Goal: Task Accomplishment & Management: Complete application form

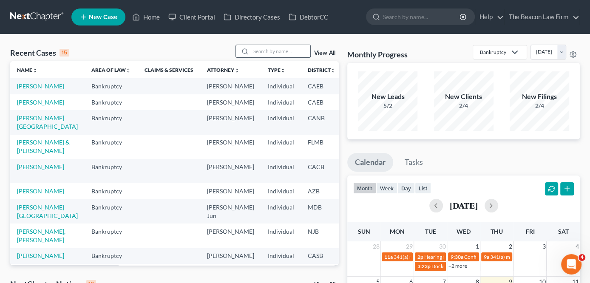
click at [298, 56] on input "search" at bounding box center [280, 51] width 59 height 12
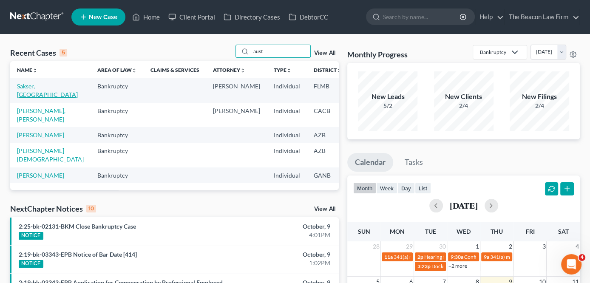
type input "aust"
click at [26, 92] on link "Sakser, [GEOGRAPHIC_DATA]" at bounding box center [47, 90] width 61 height 16
select select "4"
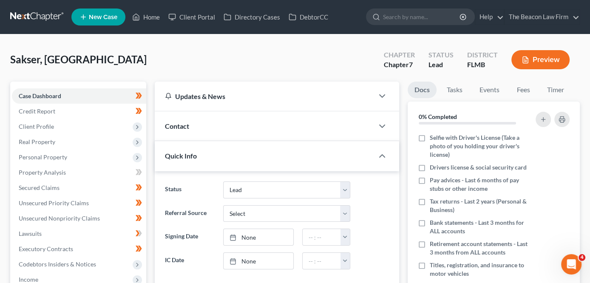
scroll to position [207, 0]
click at [78, 275] on span "Income" at bounding box center [79, 279] width 134 height 15
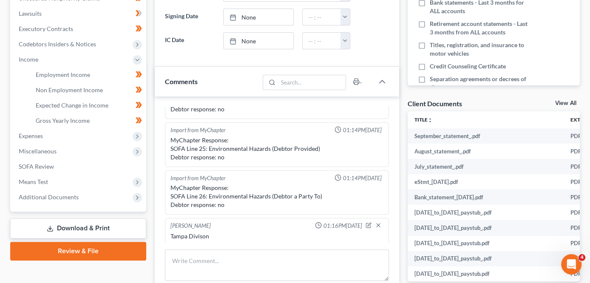
scroll to position [224, 0]
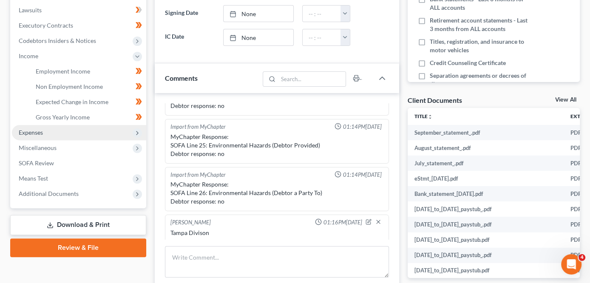
click at [107, 131] on span "Expenses" at bounding box center [79, 132] width 134 height 15
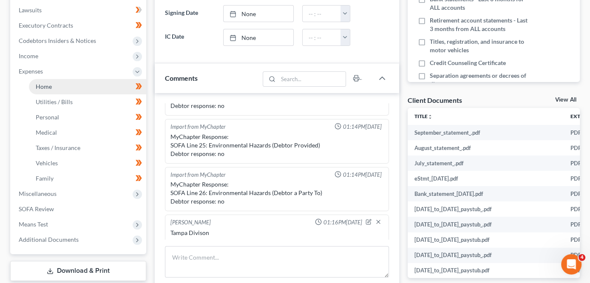
click at [111, 87] on link "Home" at bounding box center [87, 86] width 117 height 15
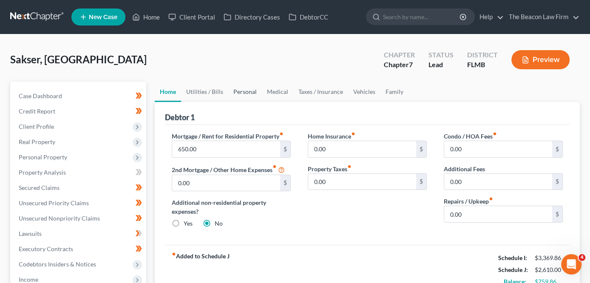
click at [258, 91] on link "Personal" at bounding box center [245, 92] width 34 height 20
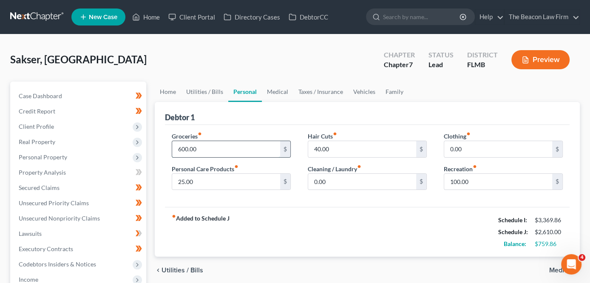
click at [227, 141] on input "600.00" at bounding box center [226, 149] width 108 height 16
type input "400"
click at [205, 88] on link "Utilities / Bills" at bounding box center [204, 92] width 47 height 20
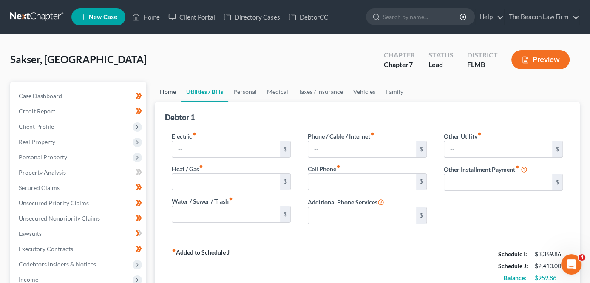
click at [162, 88] on link "Home" at bounding box center [168, 92] width 26 height 20
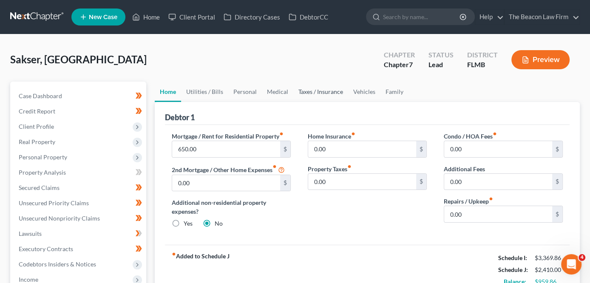
click at [322, 92] on link "Taxes / Insurance" at bounding box center [320, 92] width 55 height 20
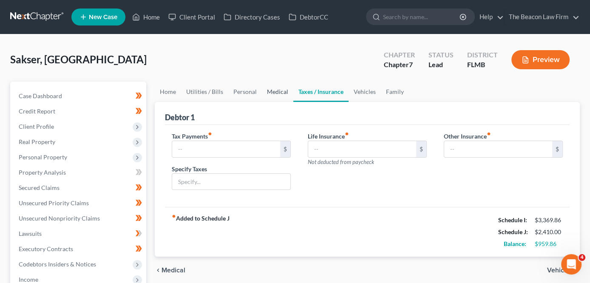
click at [275, 93] on link "Medical" at bounding box center [277, 92] width 31 height 20
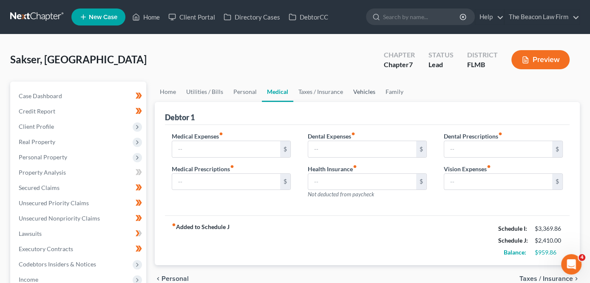
click at [353, 91] on link "Vehicles" at bounding box center [364, 92] width 32 height 20
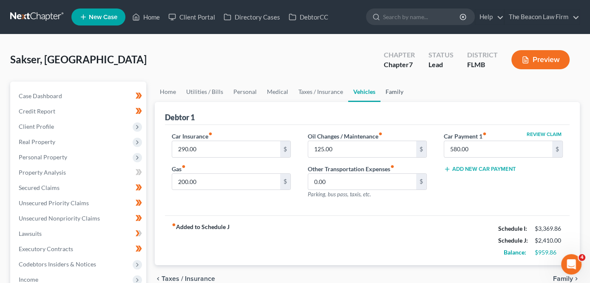
click at [402, 91] on link "Family" at bounding box center [394, 92] width 28 height 20
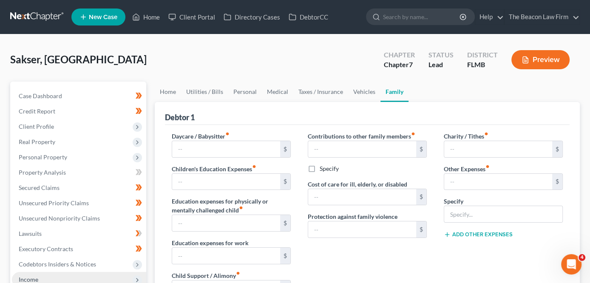
click at [82, 275] on span "Income" at bounding box center [79, 279] width 134 height 15
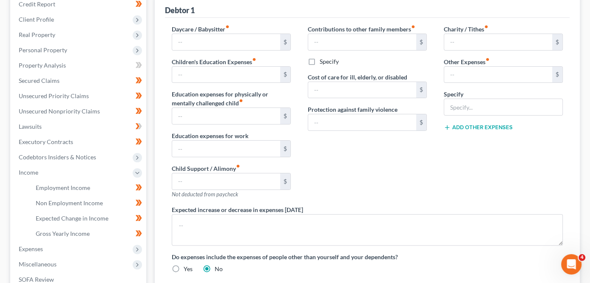
scroll to position [108, 0]
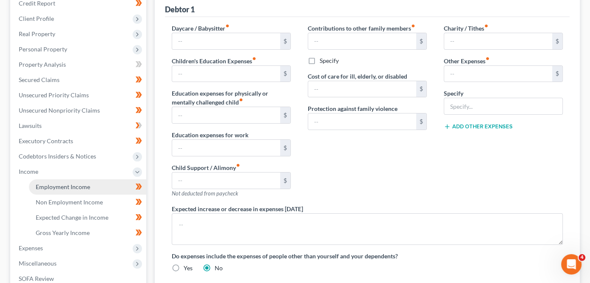
click at [42, 188] on span "Employment Income" at bounding box center [63, 186] width 54 height 7
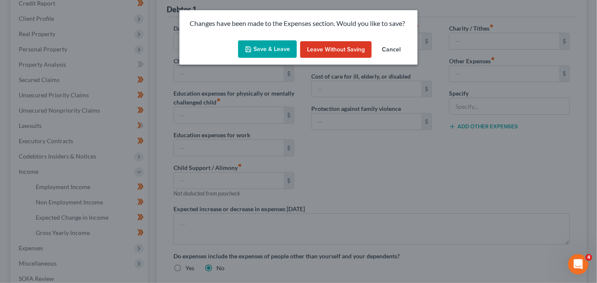
click at [277, 43] on button "Save & Leave" at bounding box center [267, 49] width 59 height 18
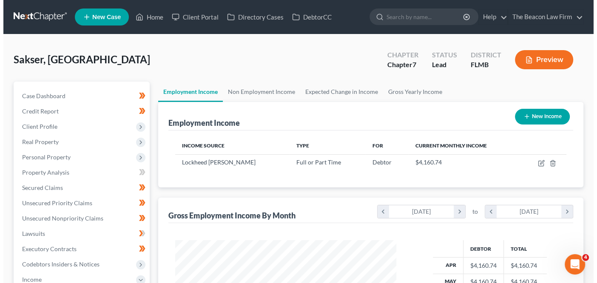
scroll to position [151, 238]
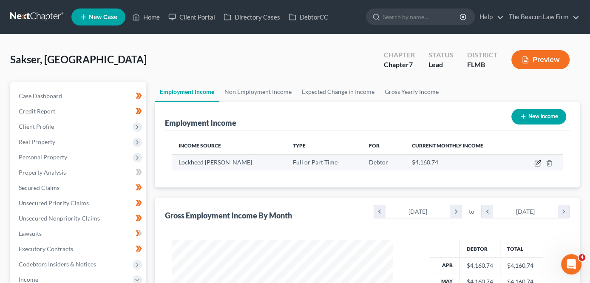
click at [535, 164] on icon "button" at bounding box center [537, 163] width 5 height 5
select select "0"
select select "9"
select select "3"
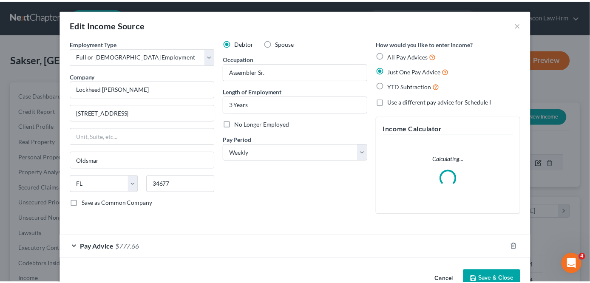
scroll to position [151, 241]
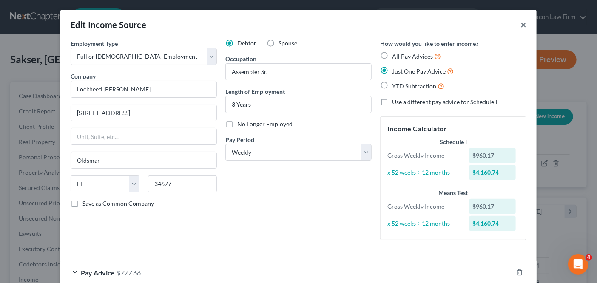
click at [522, 25] on button "×" at bounding box center [523, 25] width 6 height 10
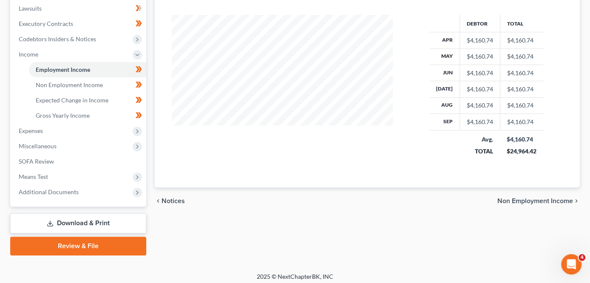
scroll to position [226, 0]
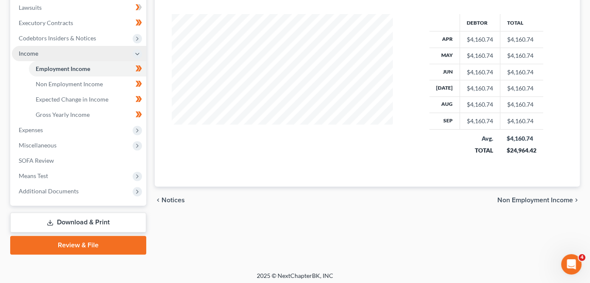
click at [76, 58] on span "Income" at bounding box center [79, 53] width 134 height 15
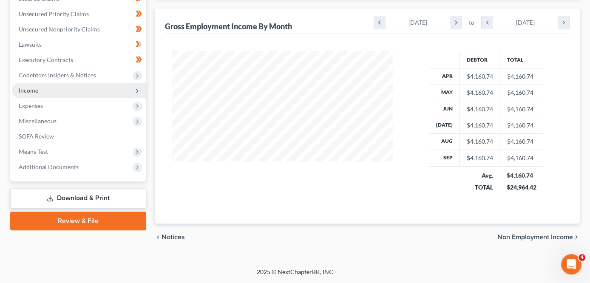
scroll to position [186, 0]
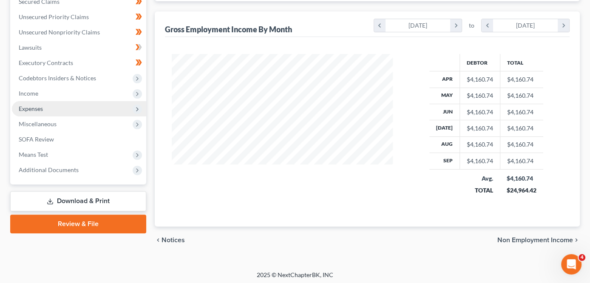
click at [68, 111] on span "Expenses" at bounding box center [79, 108] width 134 height 15
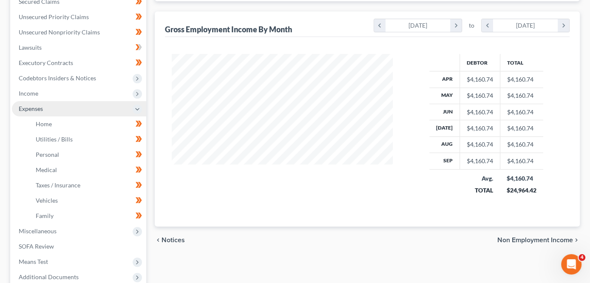
scroll to position [226, 0]
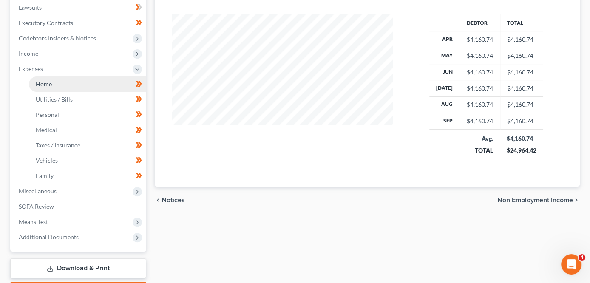
click at [82, 79] on link "Home" at bounding box center [87, 83] width 117 height 15
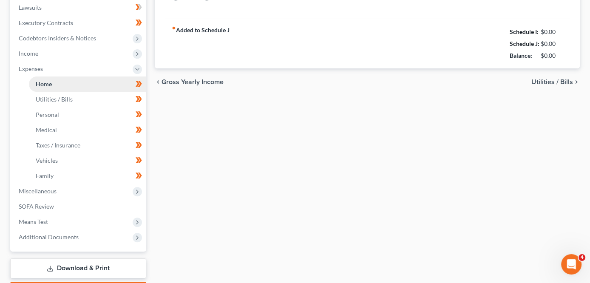
type input "650.00"
type input "0.00"
radio input "true"
type input "0.00"
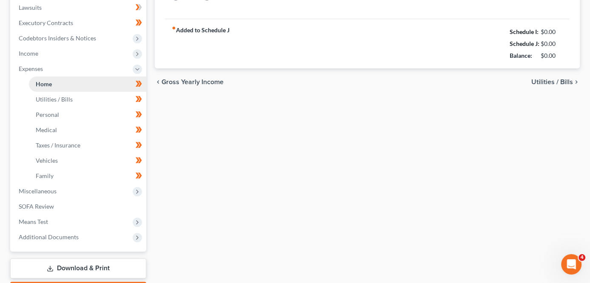
type input "0.00"
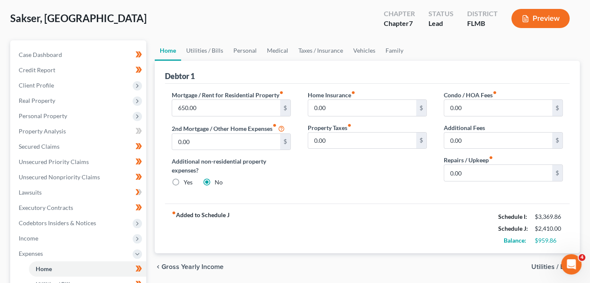
scroll to position [42, 0]
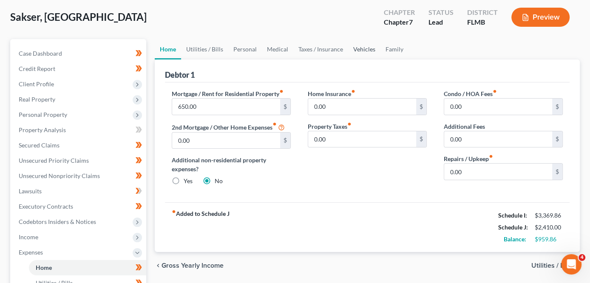
click at [365, 50] on link "Vehicles" at bounding box center [364, 49] width 32 height 20
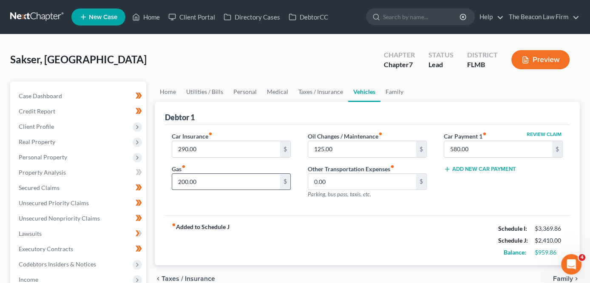
click at [275, 181] on input "200.00" at bounding box center [226, 182] width 108 height 16
click at [226, 202] on div "Car Insurance fiber_manual_record 290.00 $ Gas fiber_manual_record 200.00 $" at bounding box center [231, 169] width 136 height 74
click at [328, 92] on link "Taxes / Insurance" at bounding box center [320, 92] width 55 height 20
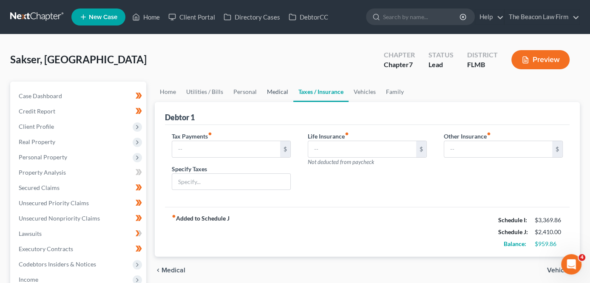
click at [283, 93] on link "Medical" at bounding box center [277, 92] width 31 height 20
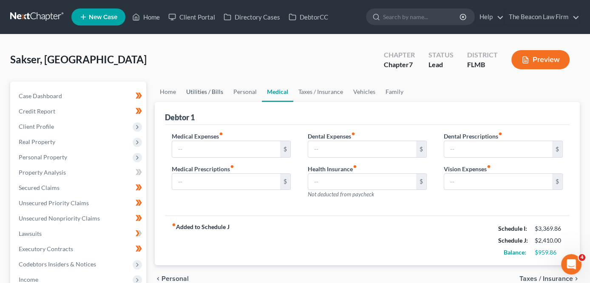
click at [212, 93] on link "Utilities / Bills" at bounding box center [204, 92] width 47 height 20
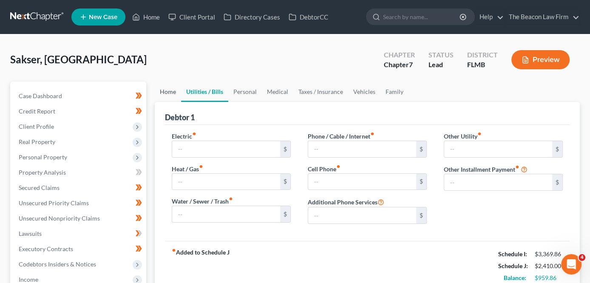
click at [175, 96] on link "Home" at bounding box center [168, 92] width 26 height 20
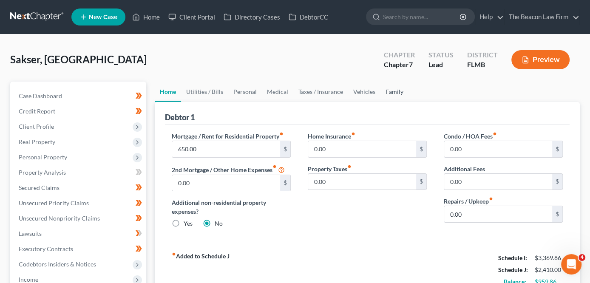
click at [402, 93] on link "Family" at bounding box center [394, 92] width 28 height 20
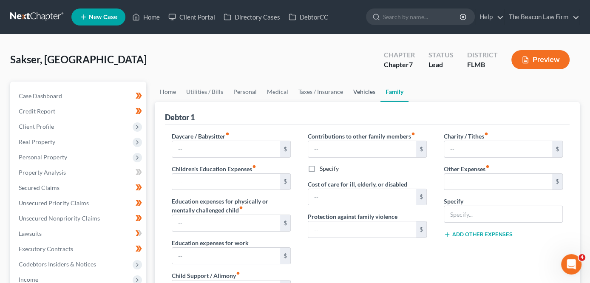
click at [374, 91] on link "Vehicles" at bounding box center [364, 92] width 32 height 20
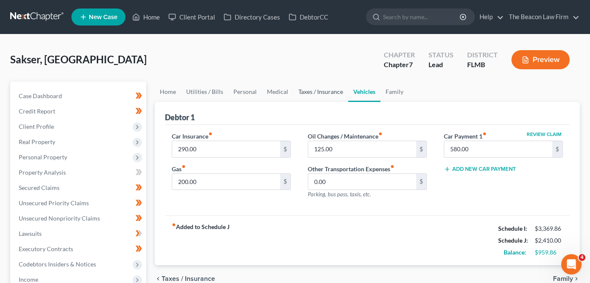
click at [307, 97] on link "Taxes / Insurance" at bounding box center [320, 92] width 55 height 20
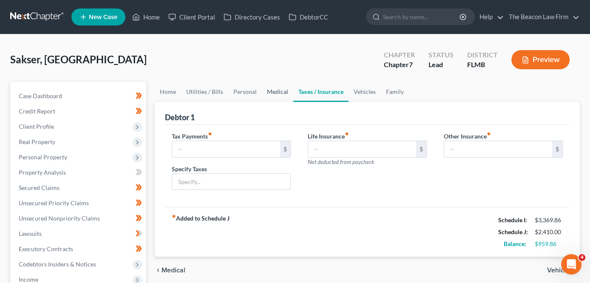
click at [272, 97] on link "Medical" at bounding box center [277, 92] width 31 height 20
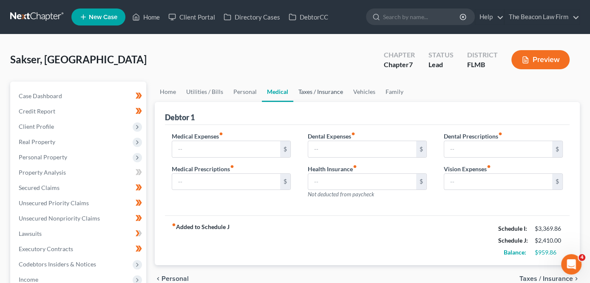
click at [302, 95] on link "Taxes / Insurance" at bounding box center [320, 92] width 55 height 20
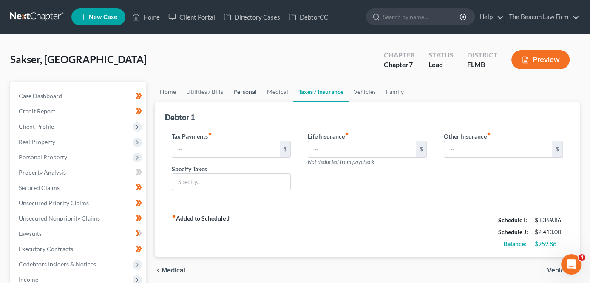
click at [244, 93] on link "Personal" at bounding box center [245, 92] width 34 height 20
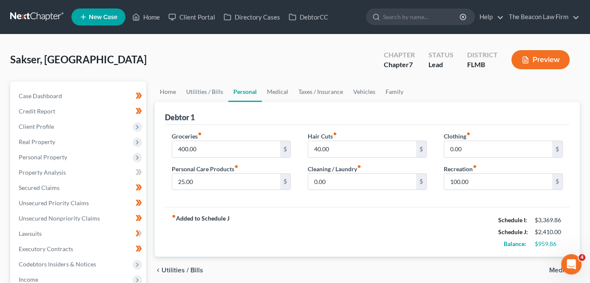
click at [473, 169] on label "Recreation fiber_manual_record" at bounding box center [460, 168] width 33 height 9
click at [473, 171] on label "Recreation fiber_manual_record" at bounding box center [460, 168] width 33 height 9
click at [473, 177] on input "100.00" at bounding box center [498, 182] width 108 height 16
click at [393, 180] on input "0.00" at bounding box center [362, 182] width 108 height 16
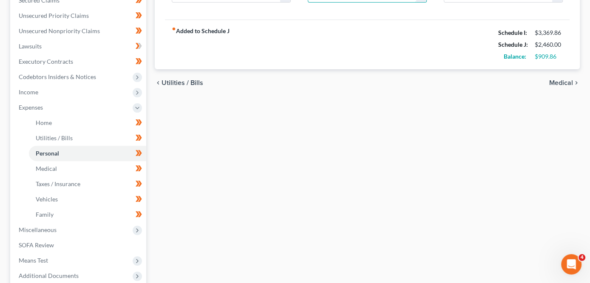
scroll to position [188, 0]
click at [74, 109] on span "Expenses" at bounding box center [79, 106] width 134 height 15
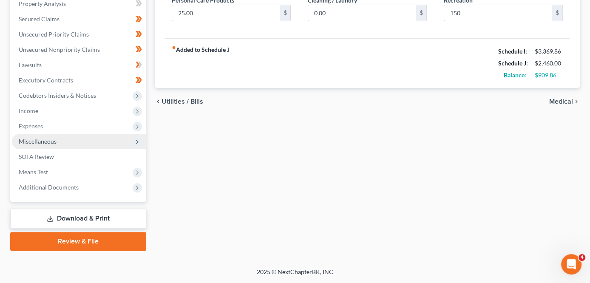
scroll to position [167, 0]
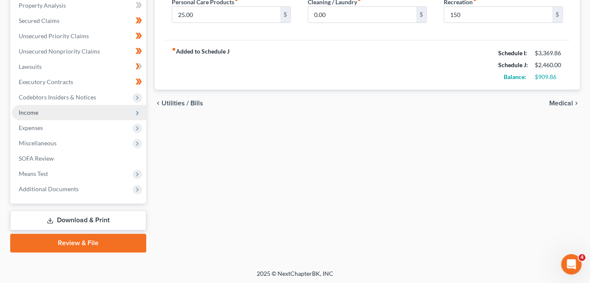
click at [76, 111] on span "Income" at bounding box center [79, 112] width 134 height 15
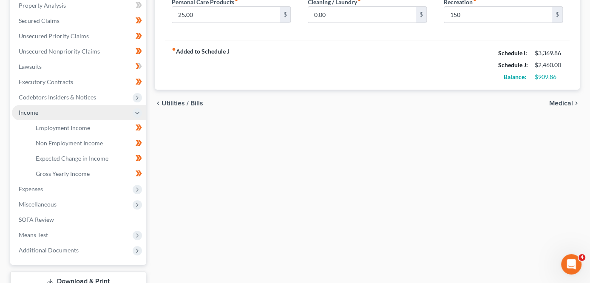
scroll to position [188, 0]
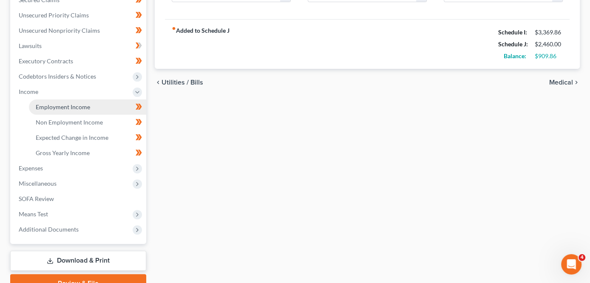
click at [79, 105] on span "Employment Income" at bounding box center [63, 106] width 54 height 7
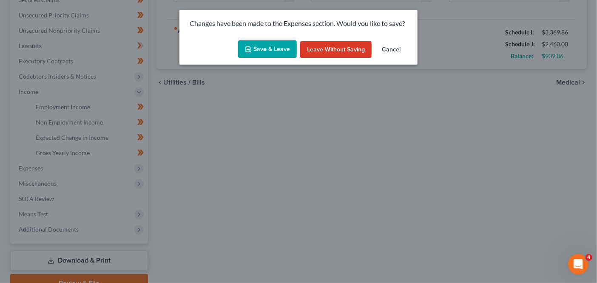
click at [275, 52] on button "Save & Leave" at bounding box center [267, 49] width 59 height 18
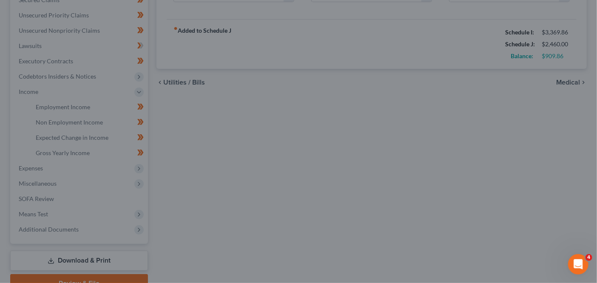
type input "150.00"
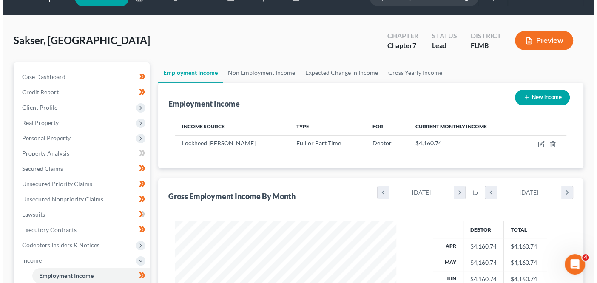
scroll to position [43, 0]
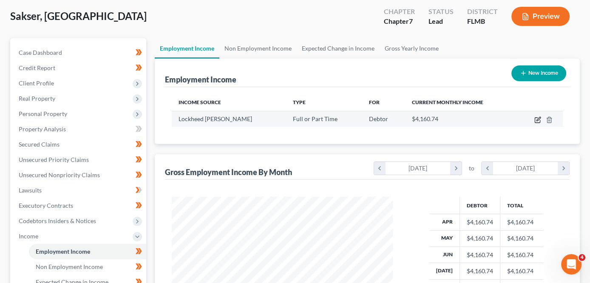
click at [537, 119] on icon "button" at bounding box center [537, 119] width 7 height 7
select select "0"
select select "9"
select select "3"
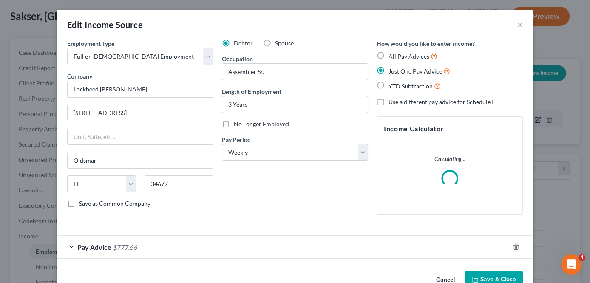
scroll to position [151, 241]
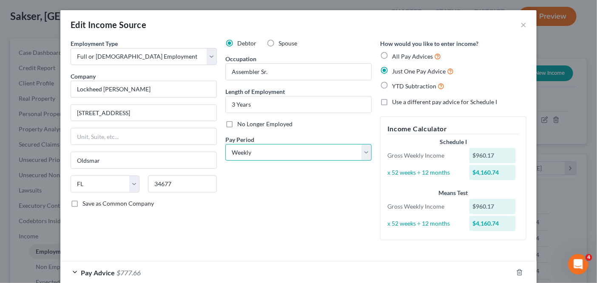
click at [318, 147] on select "Select Monthly Twice Monthly Every Other Week Weekly" at bounding box center [298, 152] width 146 height 17
click at [521, 23] on button "×" at bounding box center [523, 25] width 6 height 10
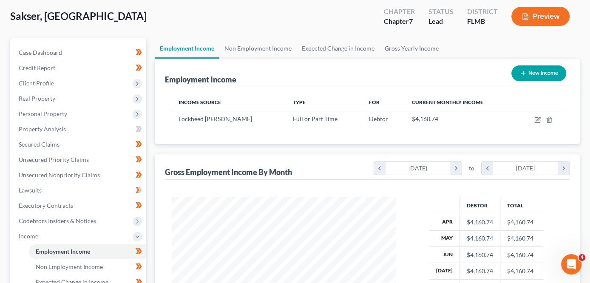
scroll to position [424778, 424691]
click at [262, 48] on link "Non Employment Income" at bounding box center [257, 48] width 77 height 20
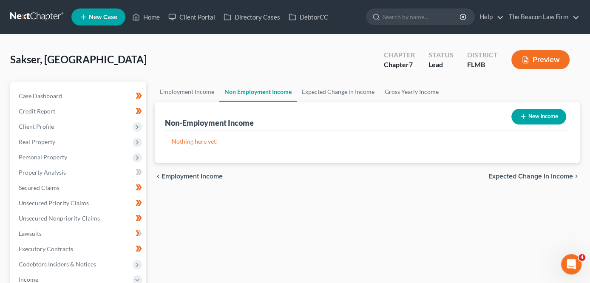
click at [362, 105] on div "Non-Employment Income New Income" at bounding box center [367, 116] width 405 height 28
click at [363, 96] on link "Expected Change in Income" at bounding box center [338, 92] width 83 height 20
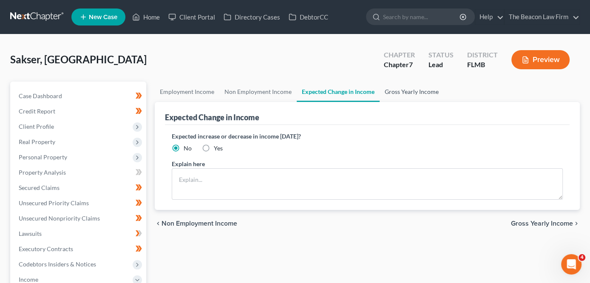
click at [390, 95] on link "Gross Yearly Income" at bounding box center [411, 92] width 64 height 20
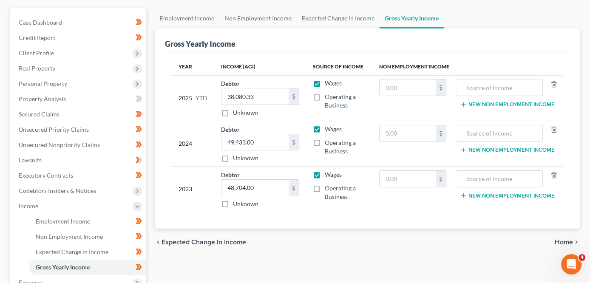
scroll to position [137, 0]
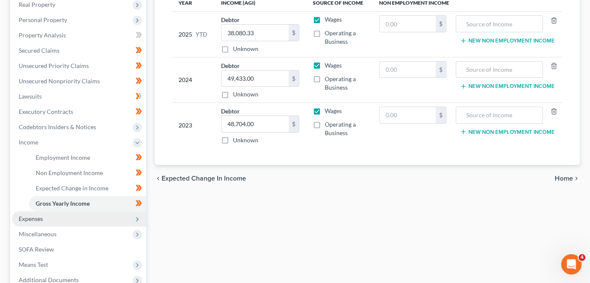
drag, startPoint x: 592, startPoint y: 107, endPoint x: 83, endPoint y: 215, distance: 520.1
click at [83, 215] on span "Expenses" at bounding box center [79, 218] width 134 height 15
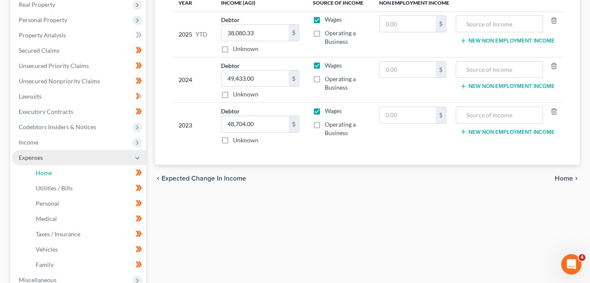
click at [85, 176] on link "Home" at bounding box center [87, 172] width 117 height 15
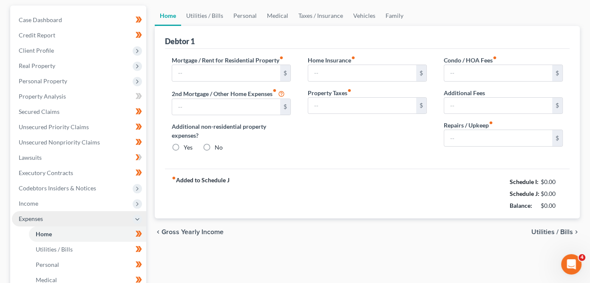
type input "650.00"
type input "0.00"
radio input "true"
type input "0.00"
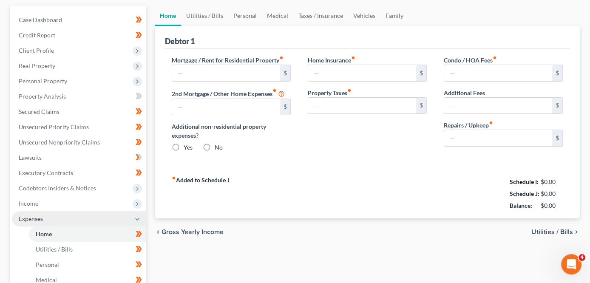
type input "0.00"
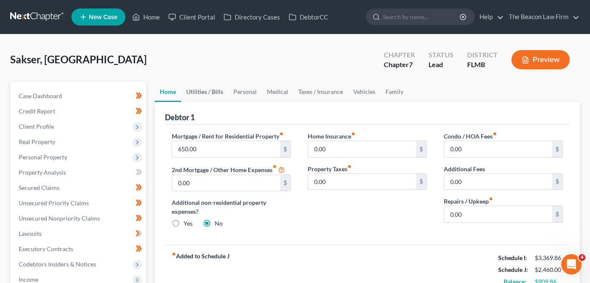
click at [198, 90] on link "Utilities / Bills" at bounding box center [204, 92] width 47 height 20
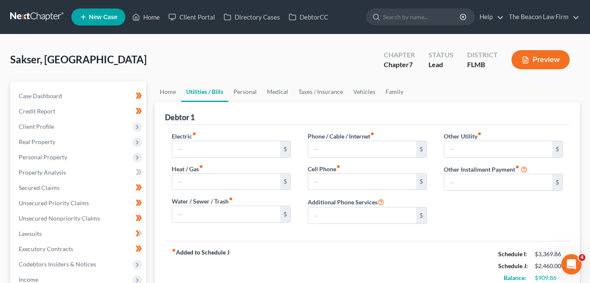
click at [349, 175] on input "text" at bounding box center [362, 182] width 108 height 16
type input "80"
drag, startPoint x: 83, startPoint y: 215, endPoint x: 365, endPoint y: 153, distance: 288.2
click at [365, 153] on input "text" at bounding box center [362, 149] width 108 height 16
click at [330, 259] on div "fiber_manual_record Added to Schedule J Schedule I: $3,369.86 Schedule J: $2,54…" at bounding box center [367, 266] width 405 height 50
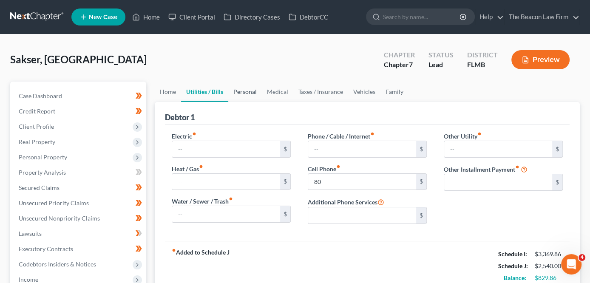
click at [250, 94] on link "Personal" at bounding box center [245, 92] width 34 height 20
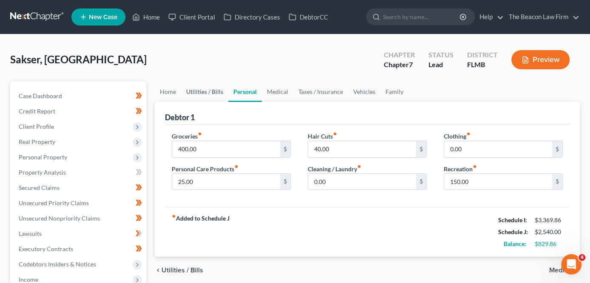
click at [215, 96] on link "Utilities / Bills" at bounding box center [204, 92] width 47 height 20
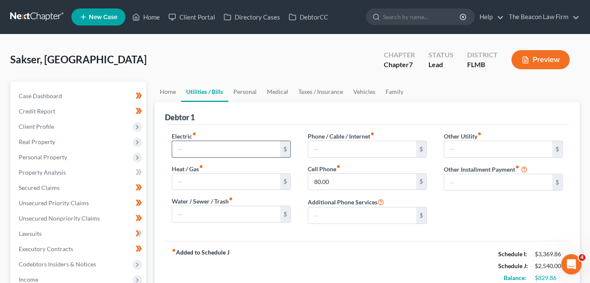
click at [216, 148] on input "text" at bounding box center [226, 149] width 108 height 16
type input "250"
click at [263, 112] on div "Debtor 1" at bounding box center [367, 113] width 405 height 23
click at [229, 150] on input "250" at bounding box center [226, 149] width 108 height 16
click at [236, 120] on div "Debtor 1" at bounding box center [367, 113] width 405 height 23
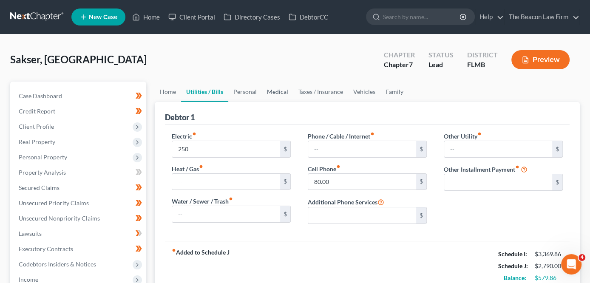
click at [272, 98] on link "Medical" at bounding box center [277, 92] width 31 height 20
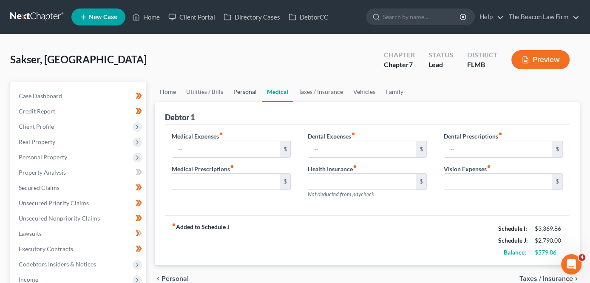
click at [253, 96] on link "Personal" at bounding box center [245, 92] width 34 height 20
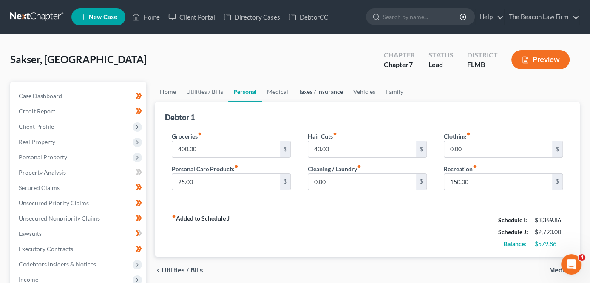
click at [312, 94] on link "Taxes / Insurance" at bounding box center [320, 92] width 55 height 20
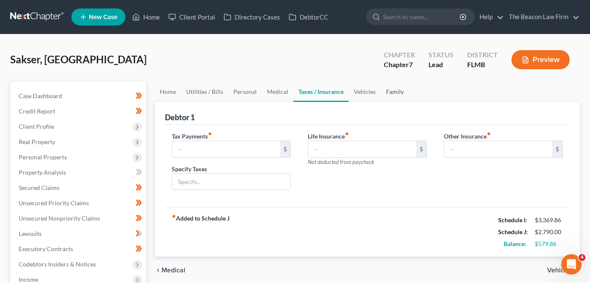
click at [390, 92] on link "Family" at bounding box center [395, 92] width 28 height 20
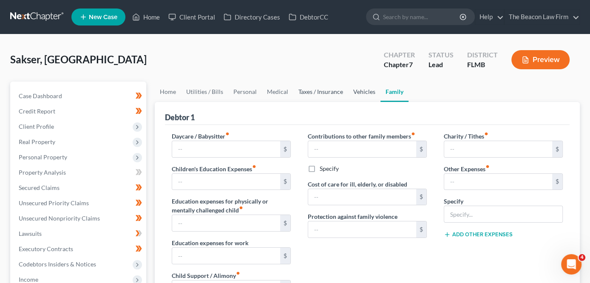
click at [357, 96] on link "Vehicles" at bounding box center [364, 92] width 32 height 20
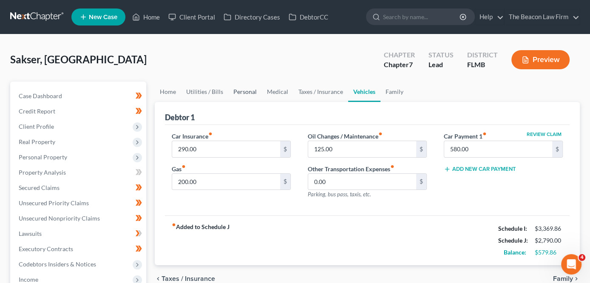
click at [252, 96] on link "Personal" at bounding box center [245, 92] width 34 height 20
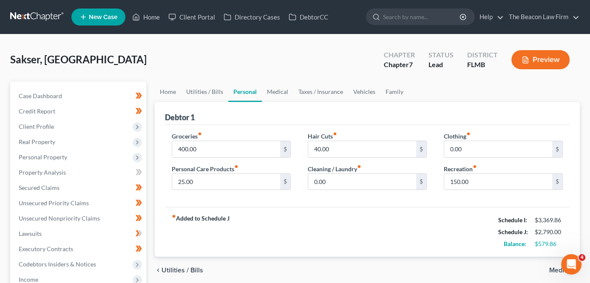
click at [37, 19] on link at bounding box center [37, 16] width 54 height 15
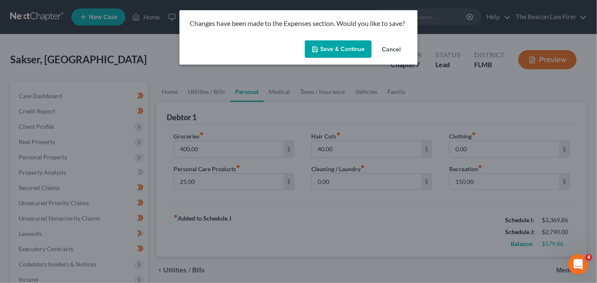
click at [336, 51] on button "Save & Continue" at bounding box center [338, 49] width 67 height 18
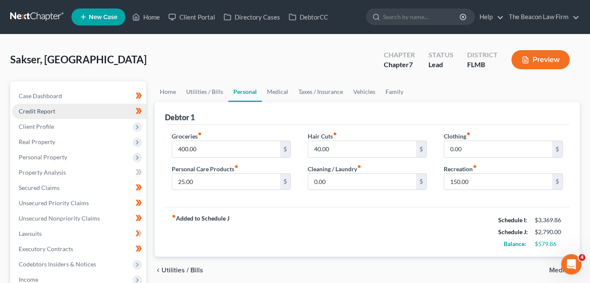
click at [75, 110] on link "Credit Report" at bounding box center [79, 111] width 134 height 15
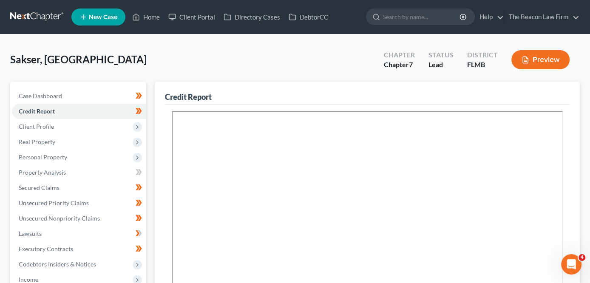
click at [45, 20] on link at bounding box center [37, 16] width 54 height 15
